Goal: Check status: Check status

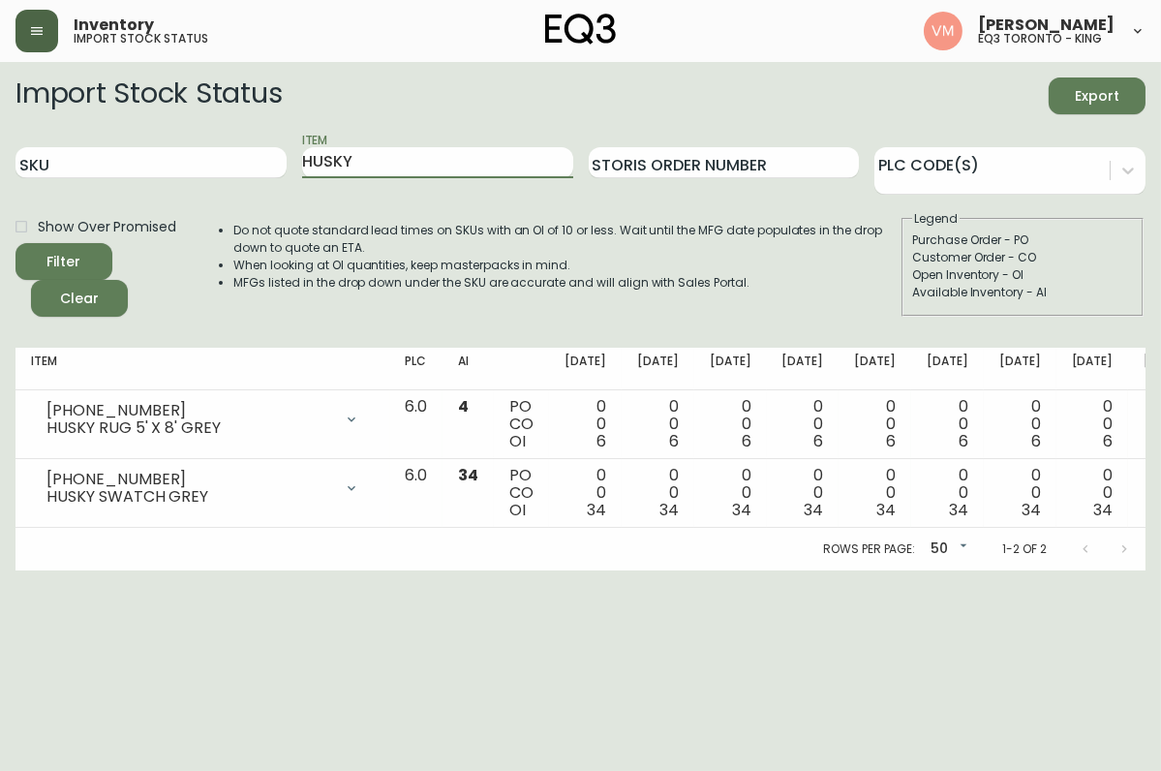
click at [31, 19] on button "button" at bounding box center [36, 31] width 43 height 43
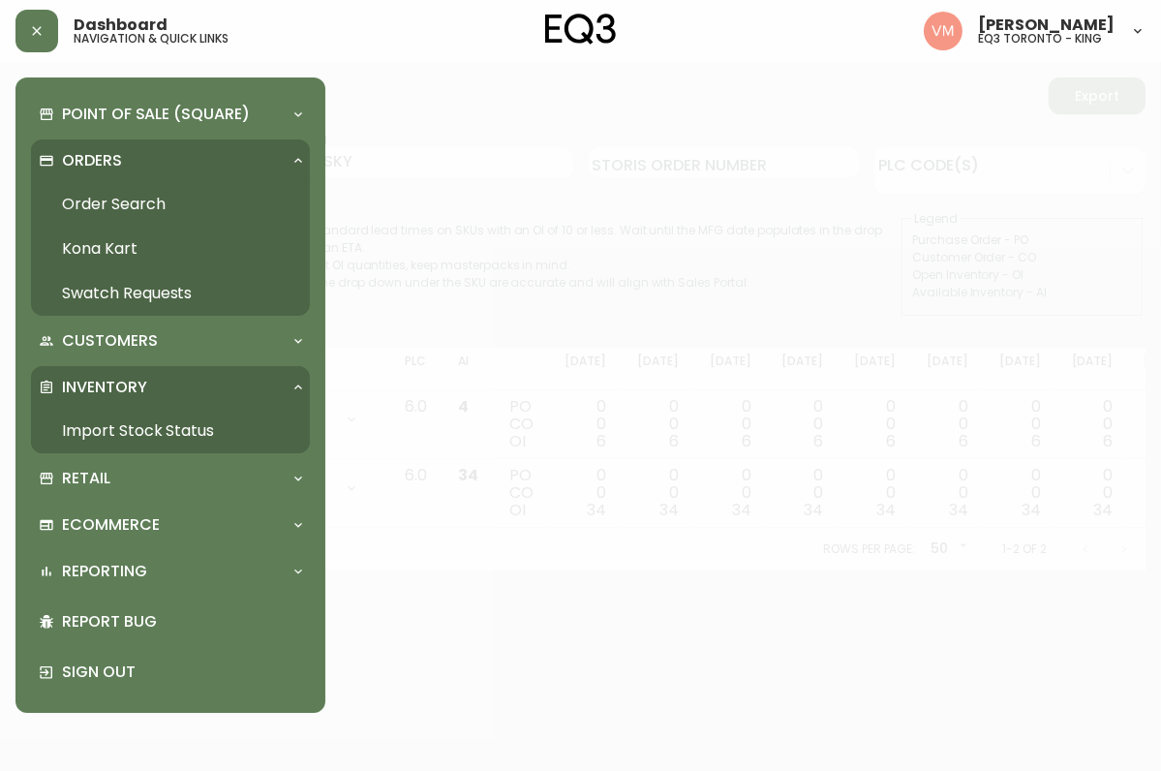
click at [142, 154] on div "Orders" at bounding box center [161, 160] width 244 height 21
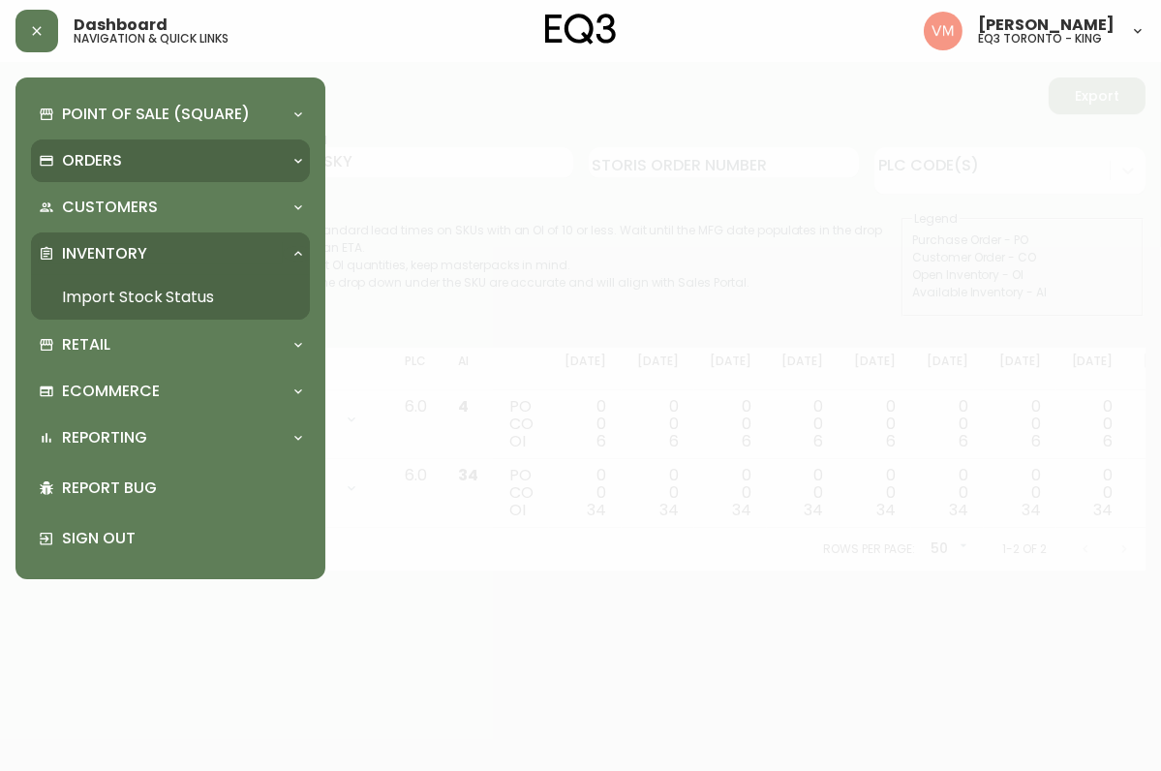
click at [102, 161] on p "Orders" at bounding box center [92, 160] width 60 height 21
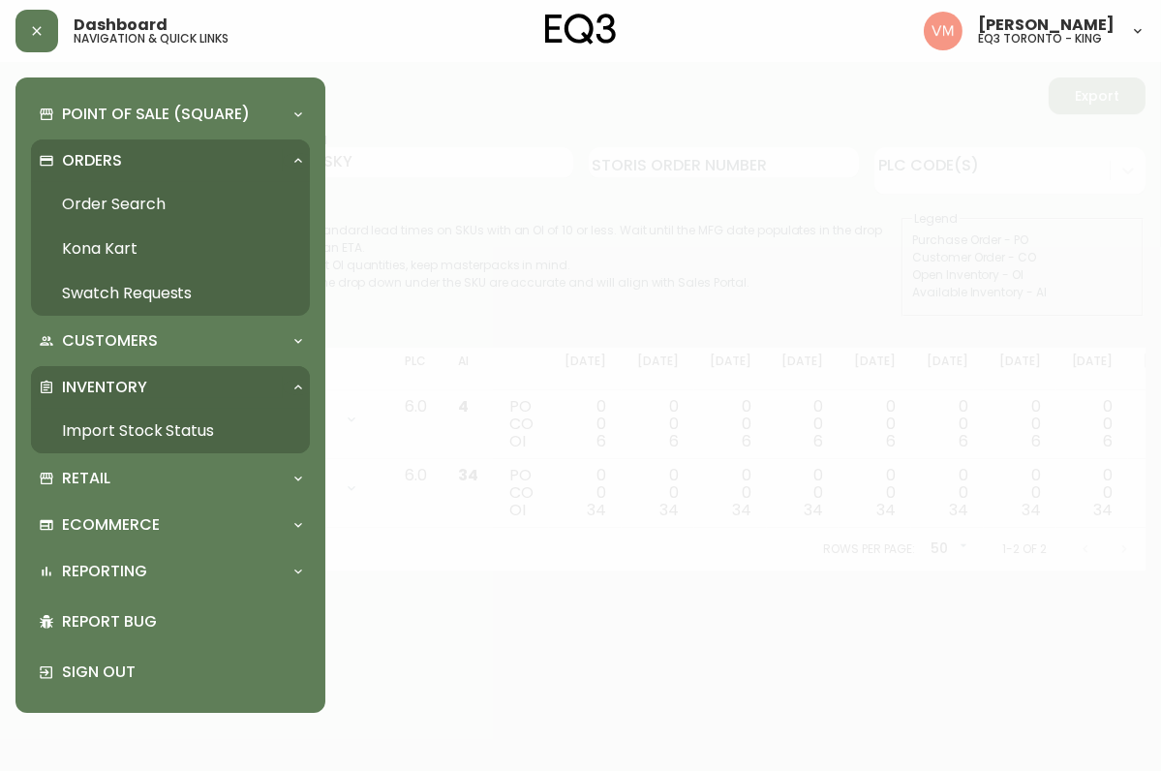
click at [110, 203] on link "Order Search" at bounding box center [170, 204] width 279 height 45
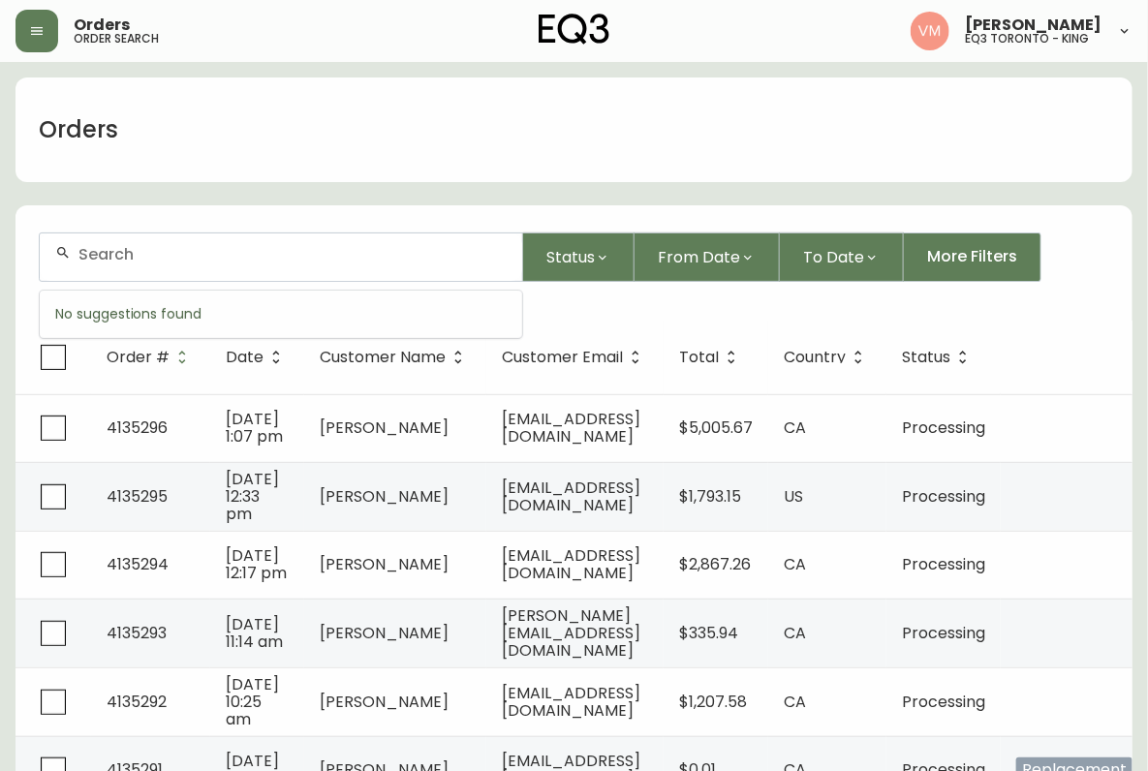
click at [184, 255] on input "text" at bounding box center [292, 254] width 428 height 18
paste input "[PERSON_NAME][EMAIL_ADDRESS][DOMAIN_NAME]"
type input "[PERSON_NAME][EMAIL_ADDRESS][DOMAIN_NAME]"
